Goal: Information Seeking & Learning: Learn about a topic

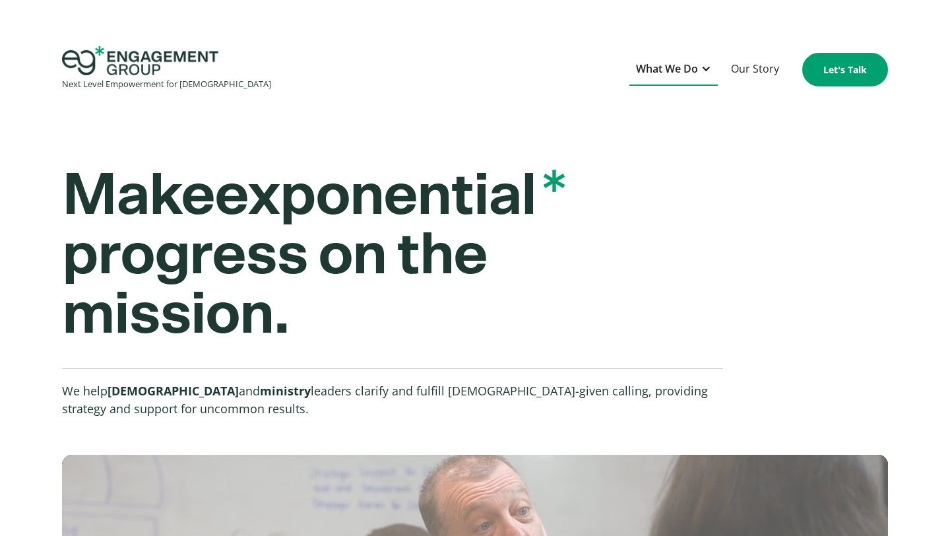
click at [709, 73] on div at bounding box center [705, 68] width 11 height 11
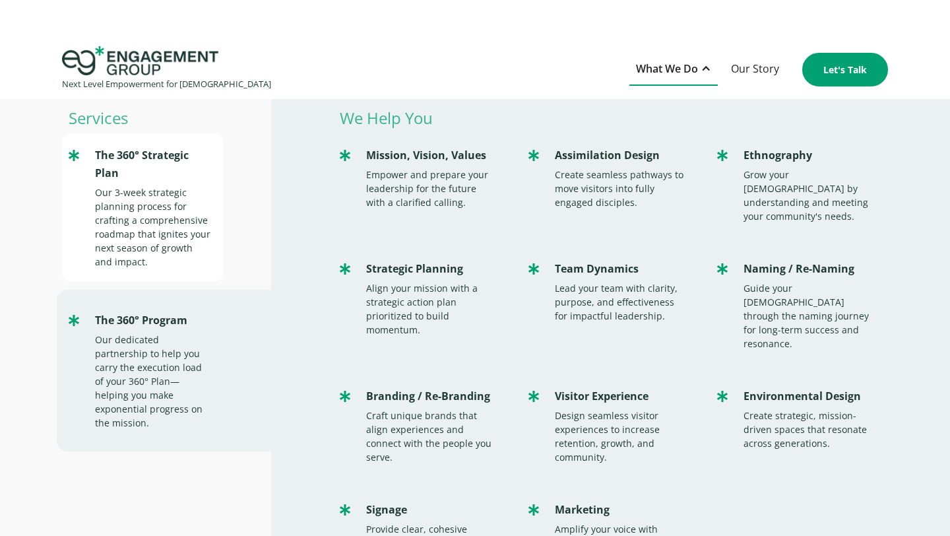
scroll to position [32, 0]
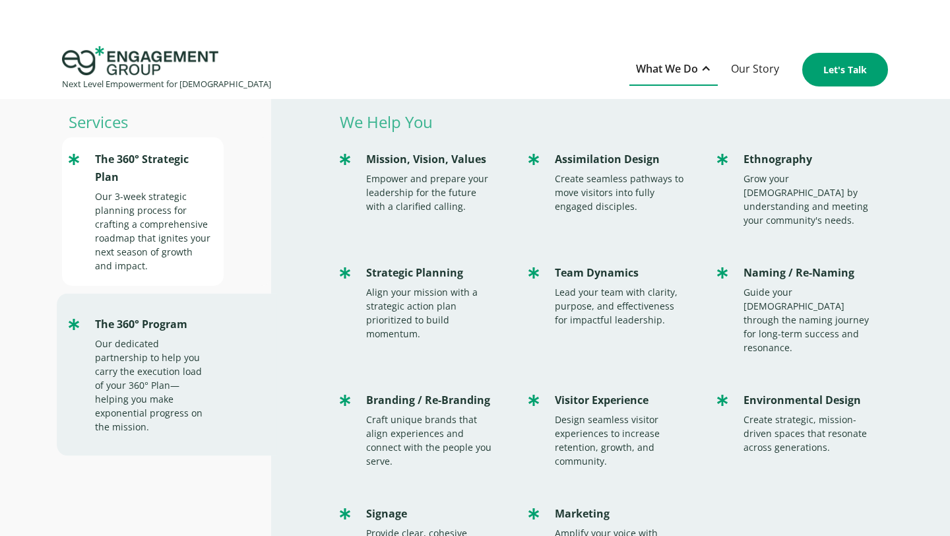
click at [185, 199] on div "Our 3-week strategic planning process for crafting a comprehensive roadmap that…" at bounding box center [153, 230] width 116 height 83
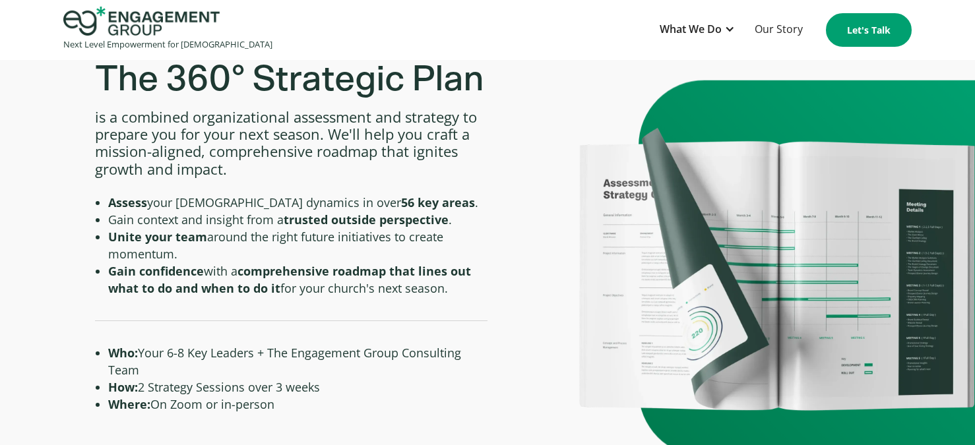
scroll to position [517, 0]
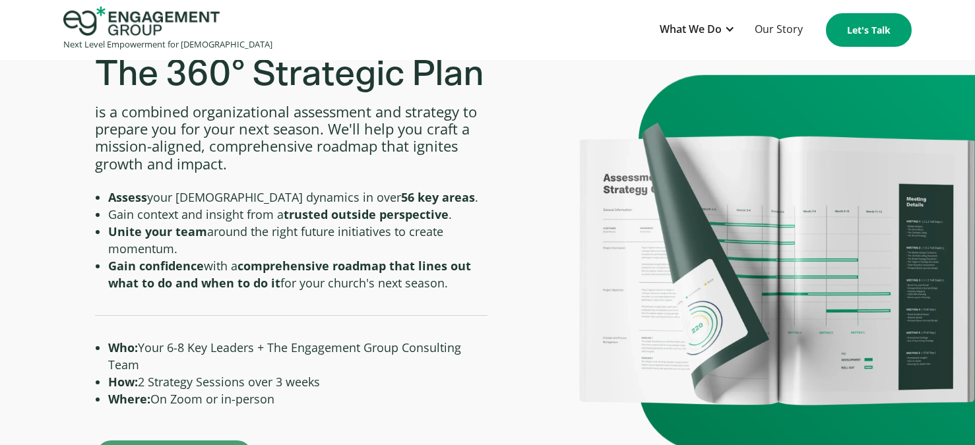
click at [214, 387] on li "How: 2 Strategy Sessions over 3 weeks" at bounding box center [297, 381] width 379 height 17
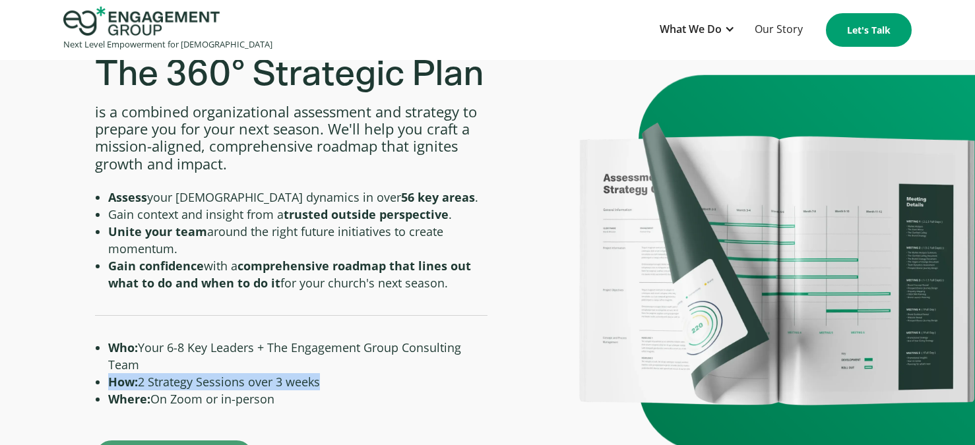
click at [214, 387] on li "How: 2 Strategy Sessions over 3 weeks" at bounding box center [297, 381] width 379 height 17
click at [209, 388] on li "How: 2 Strategy Sessions over 3 weeks" at bounding box center [297, 381] width 379 height 17
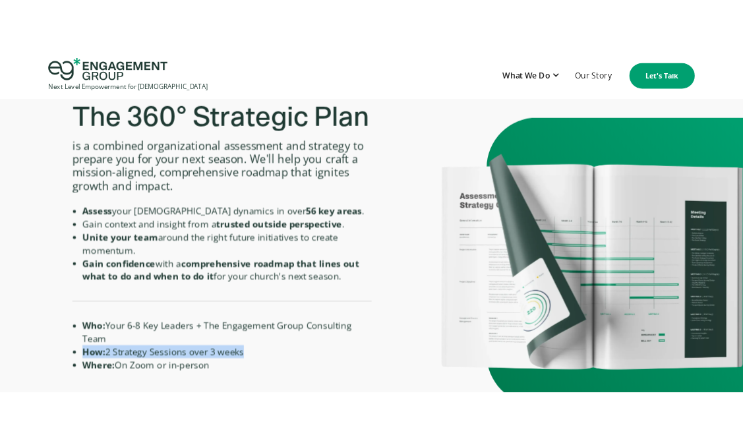
scroll to position [506, 0]
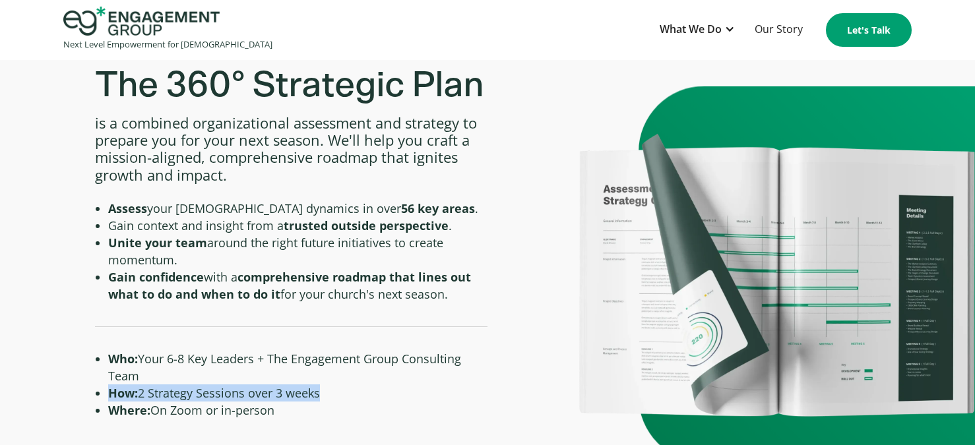
click at [949, 20] on div "Next Level Empowerment for Churches What We Do Services The 360° Strategic Plan…" at bounding box center [487, 30] width 975 height 47
